Goal: Task Accomplishment & Management: Use online tool/utility

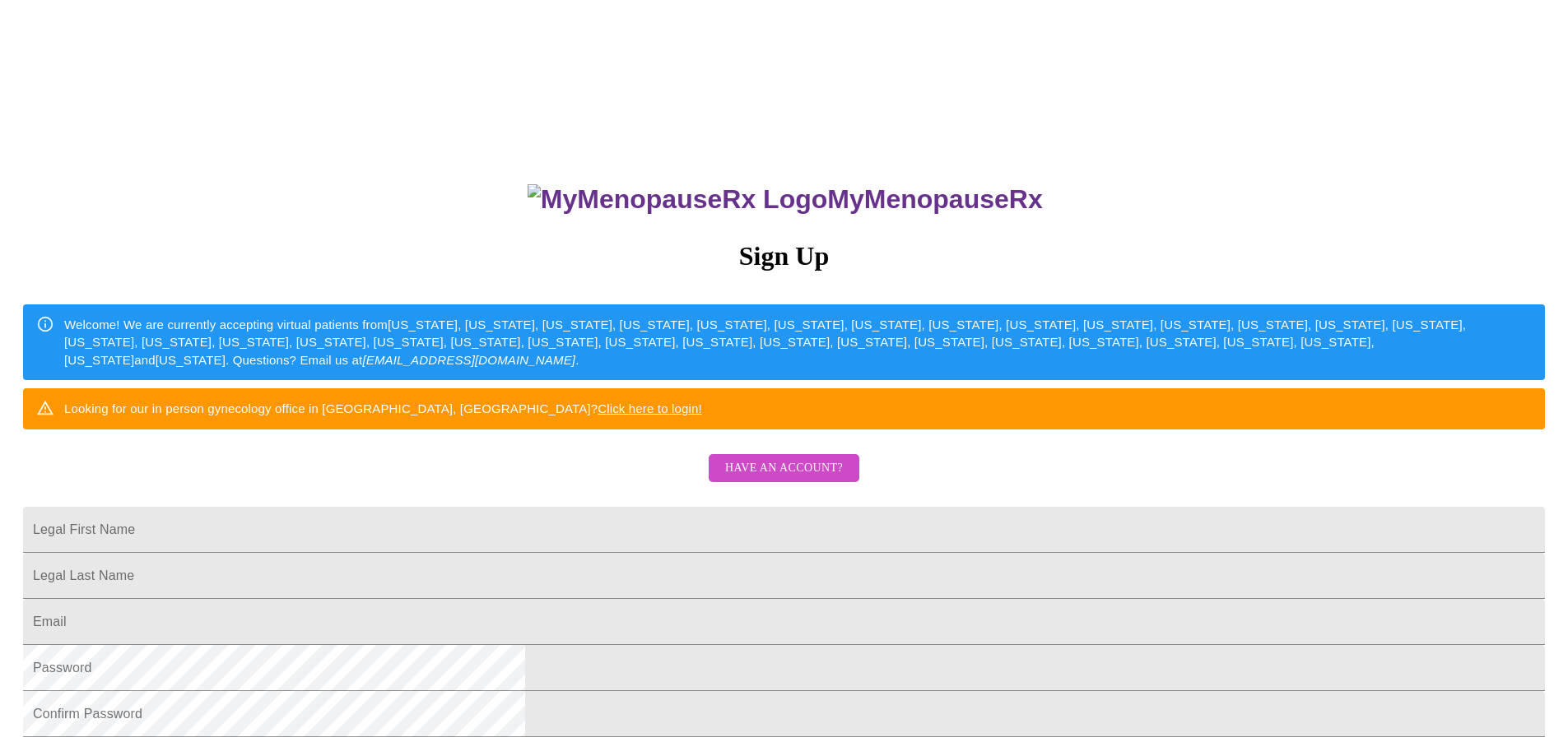
scroll to position [285, 0]
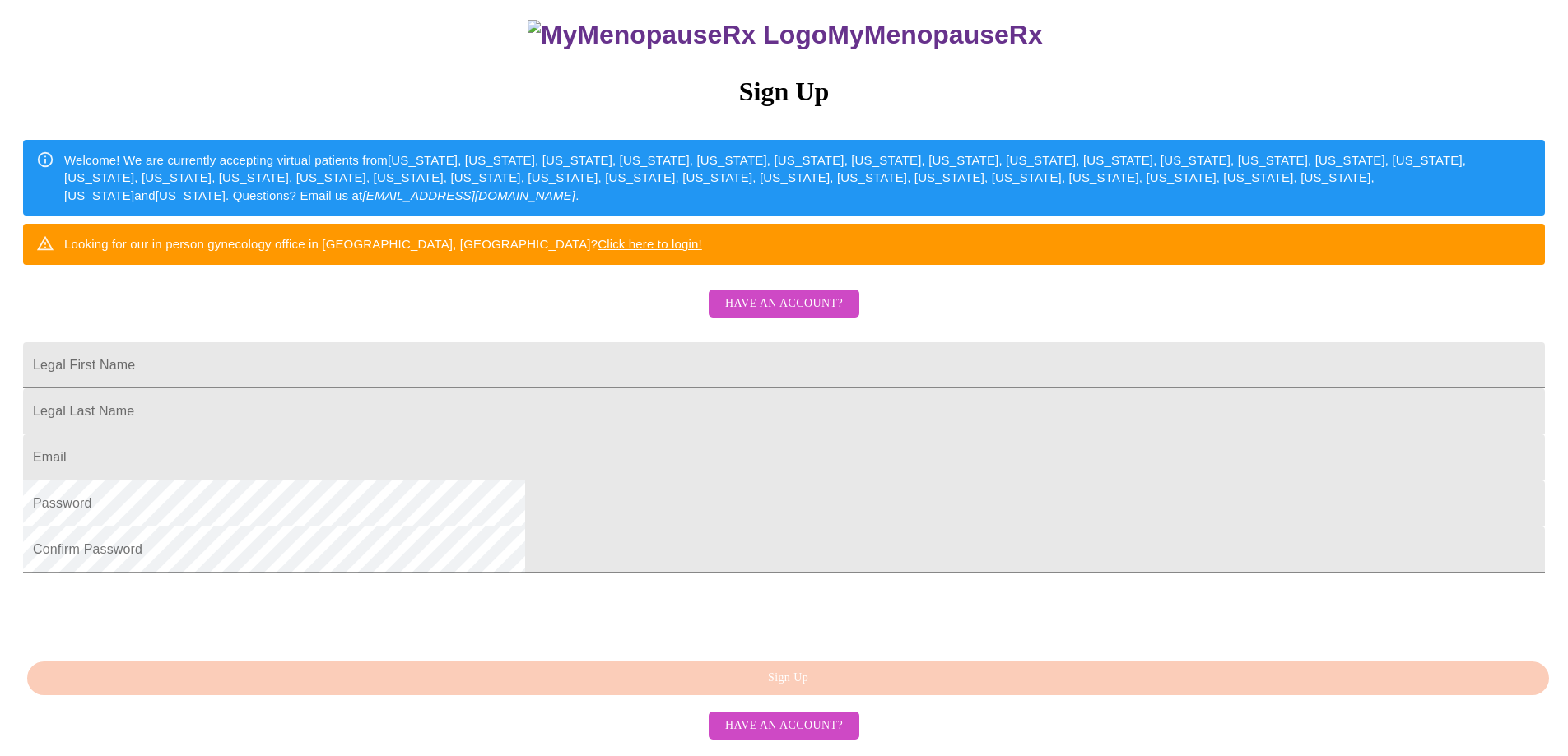
click at [772, 209] on div "MyMenopauseRx Sign Up Welcome! We are currently accepting virtual patients from…" at bounding box center [784, 372] width 1554 height 756
click at [764, 294] on span "Have an account?" at bounding box center [784, 304] width 117 height 20
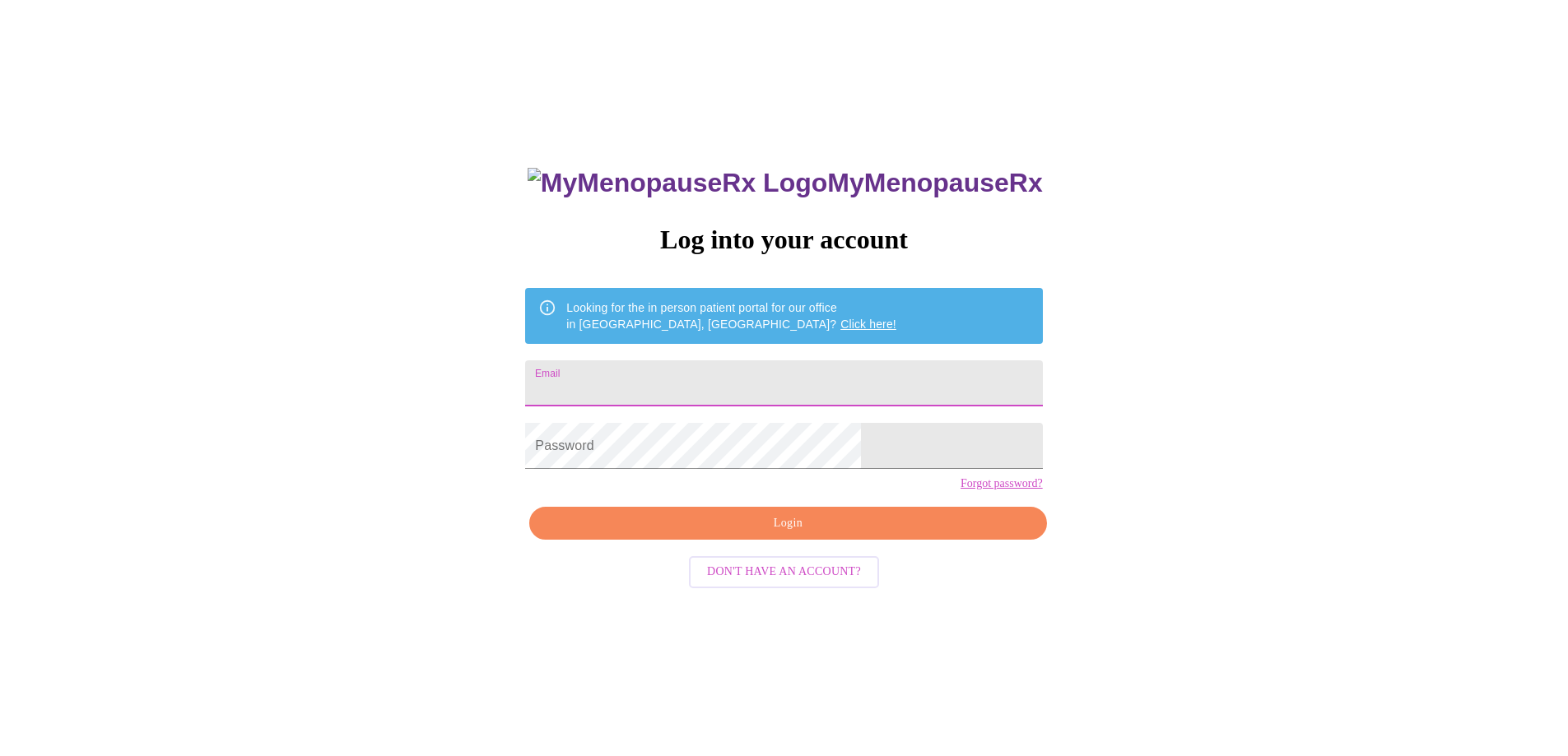
click at [668, 382] on input "Email" at bounding box center [783, 384] width 517 height 46
type input "[EMAIL_ADDRESS][DOMAIN_NAME]"
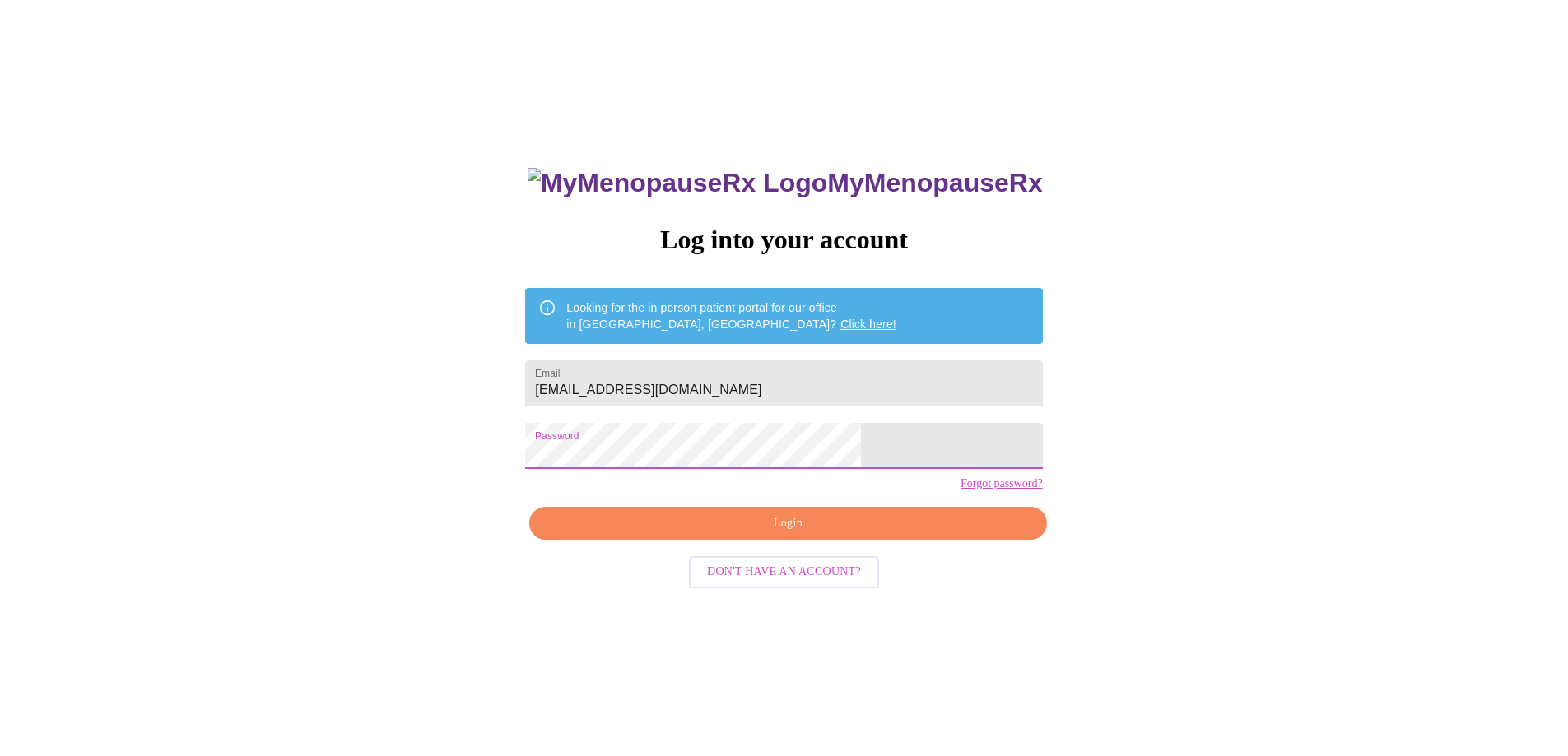
click at [776, 534] on div "MyMenopauseRx Log into your account Looking for the in person patient portal fo…" at bounding box center [783, 519] width 550 height 756
click at [779, 534] on span "Login" at bounding box center [787, 524] width 479 height 20
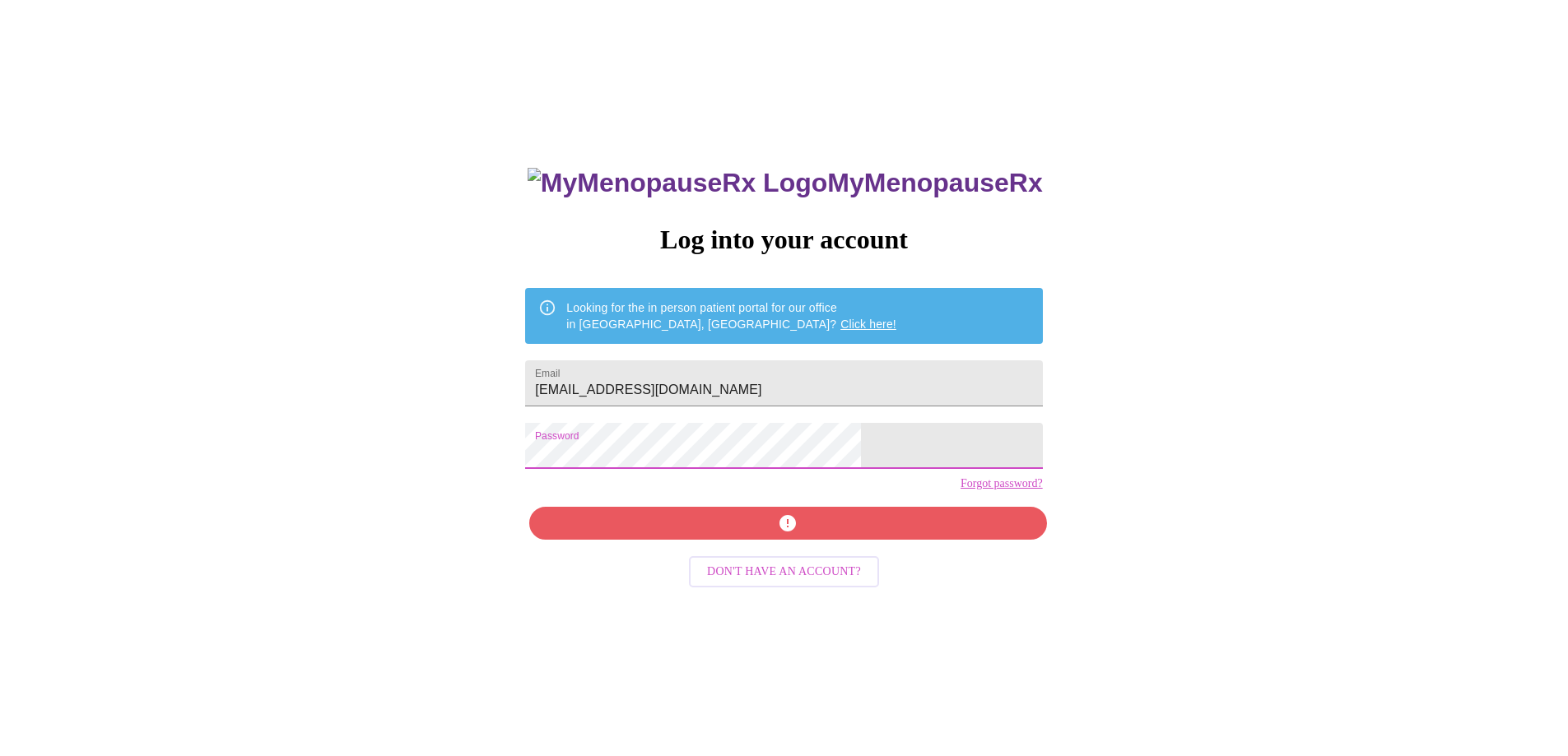
click at [516, 460] on div "MyMenopauseRx Log into your account Looking for the in person patient portal fo…" at bounding box center [784, 444] width 1554 height 908
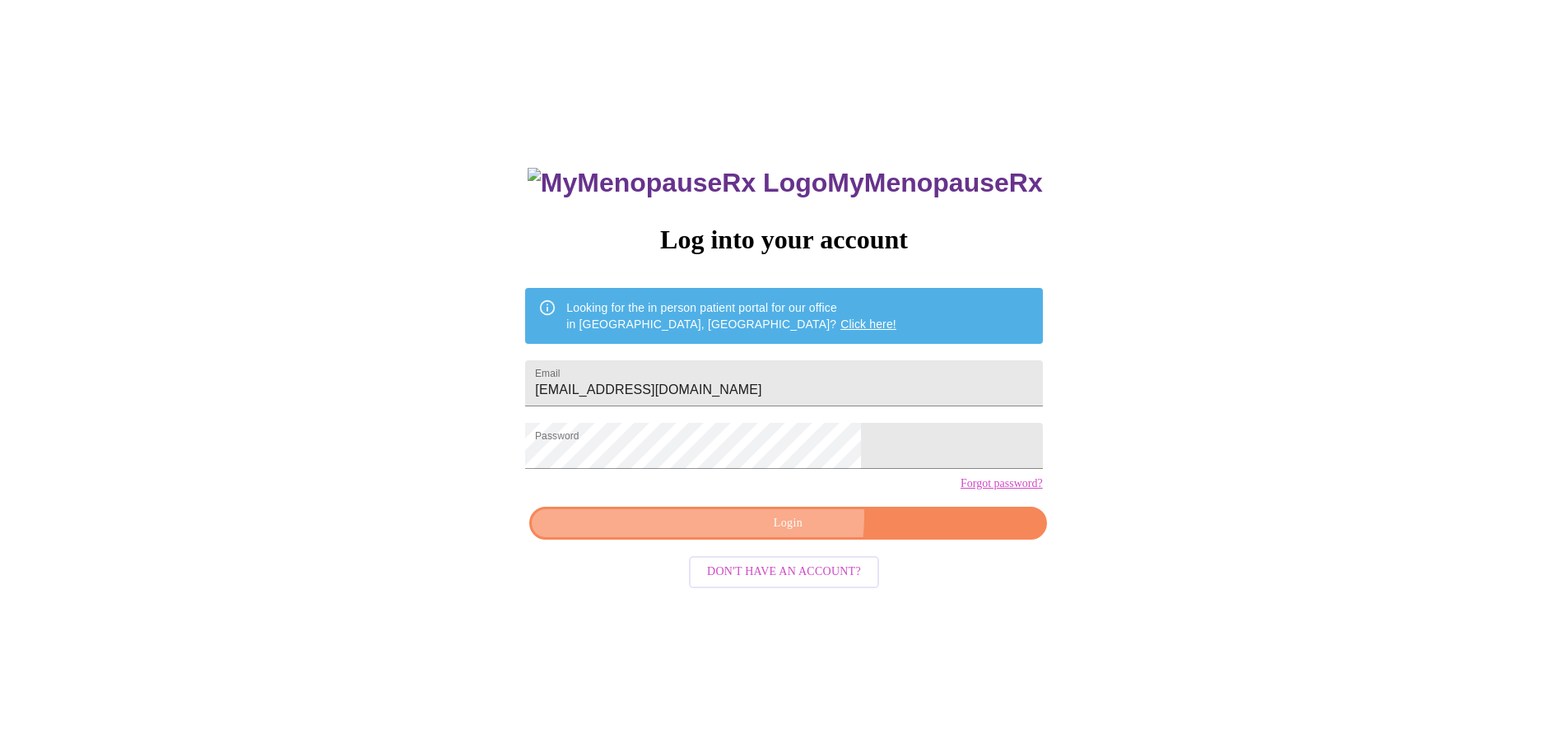
click at [784, 534] on span "Login" at bounding box center [787, 524] width 479 height 20
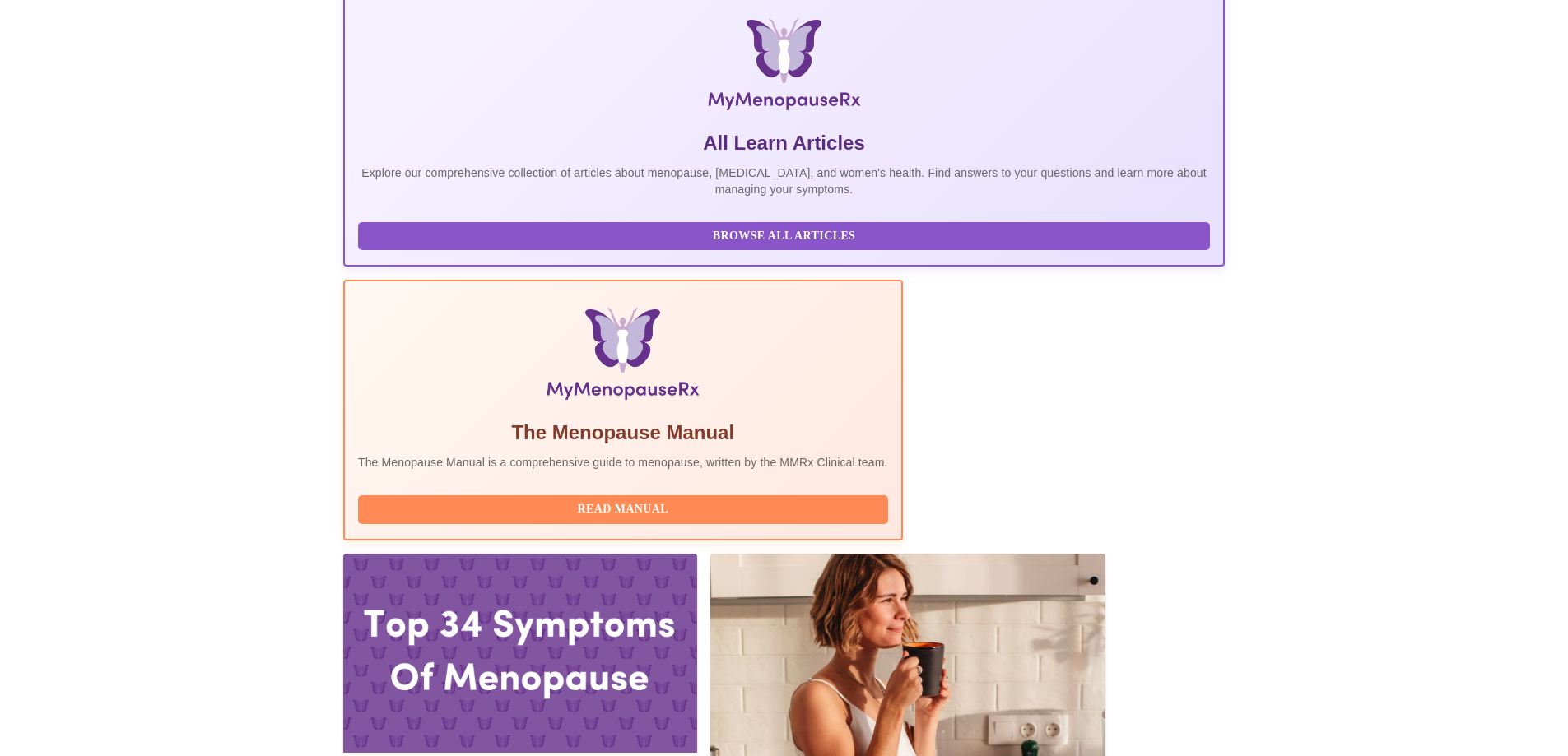
scroll to position [329, 0]
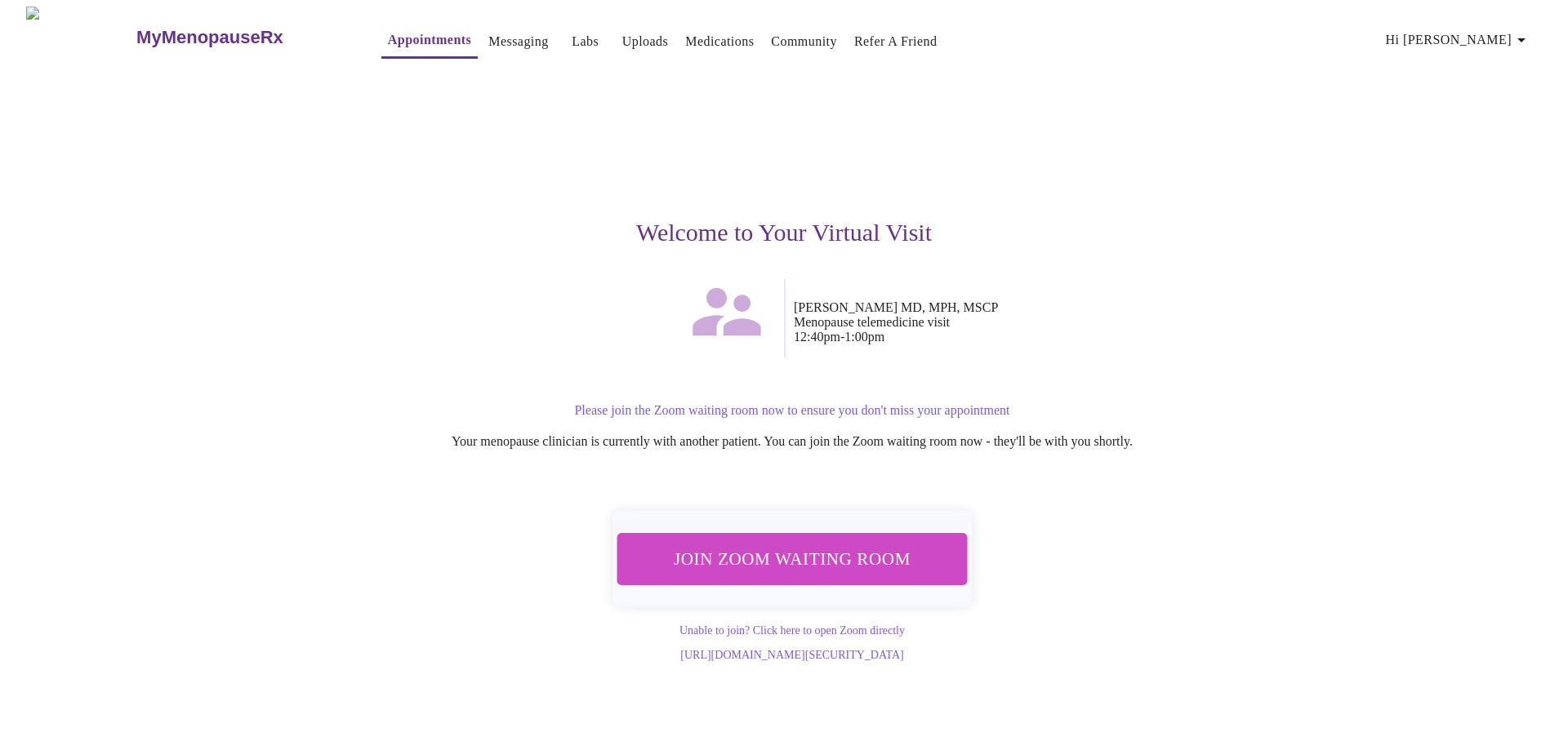
click at [801, 546] on span "Join Zoom Waiting Room" at bounding box center [791, 558] width 307 height 30
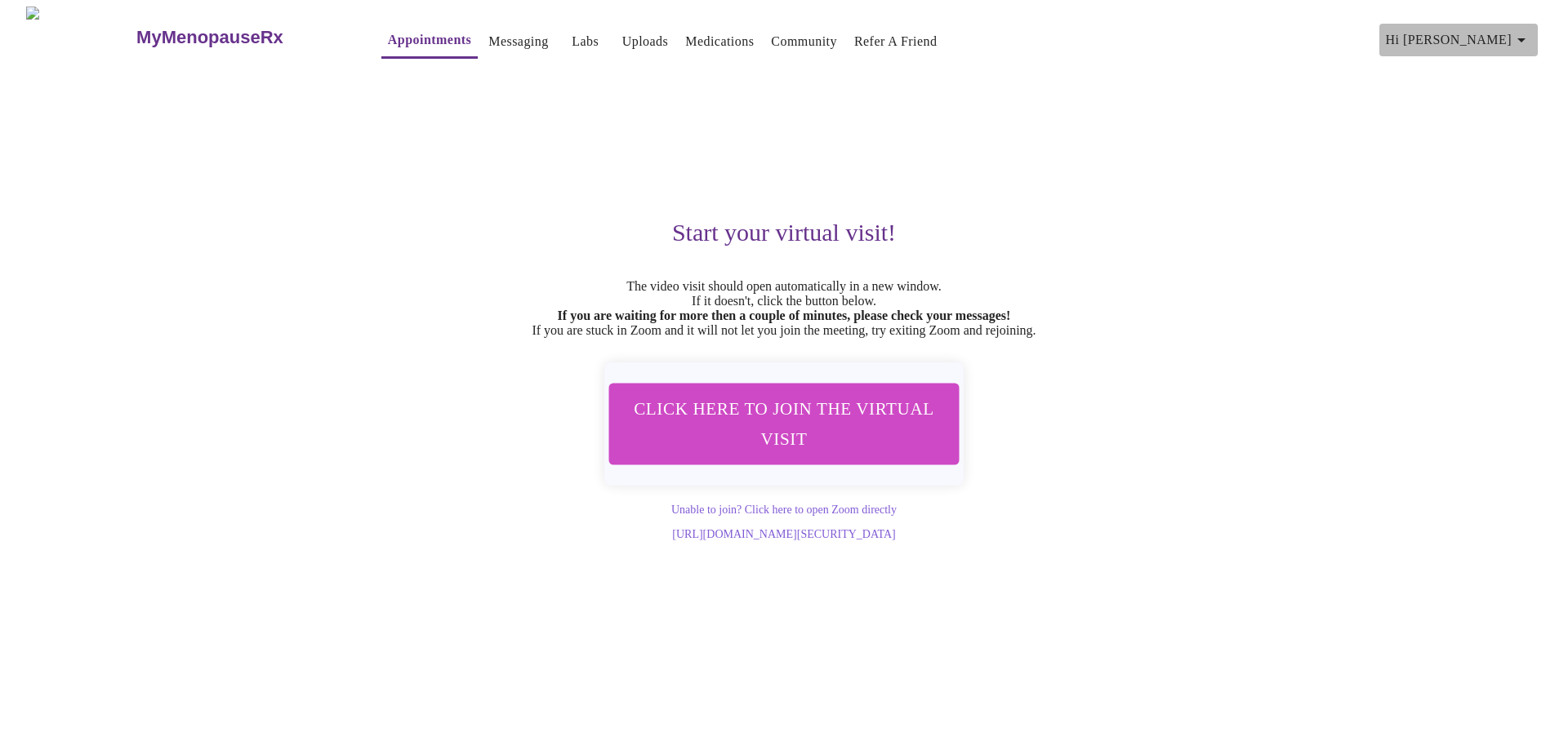
click at [1527, 30] on icon "button" at bounding box center [1521, 39] width 19 height 19
click at [1478, 123] on li "Log out" at bounding box center [1474, 123] width 75 height 29
